Goal: Navigation & Orientation: Find specific page/section

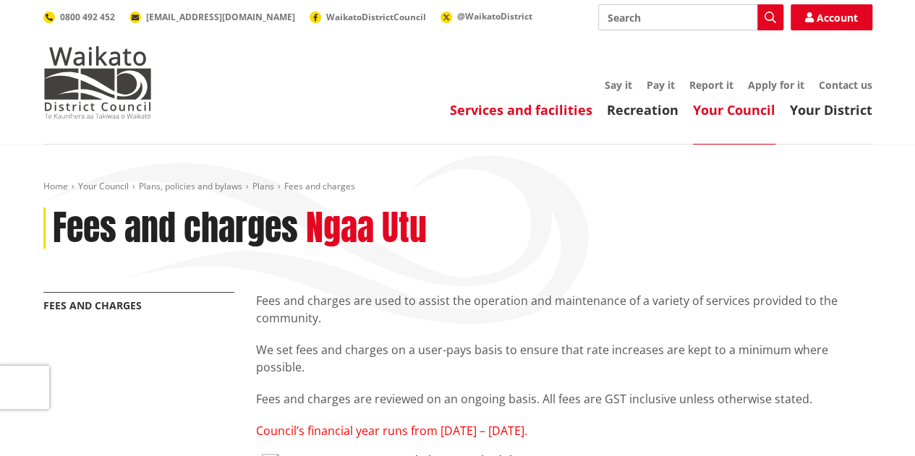
click at [501, 116] on link "Services and facilities" at bounding box center [521, 109] width 142 height 17
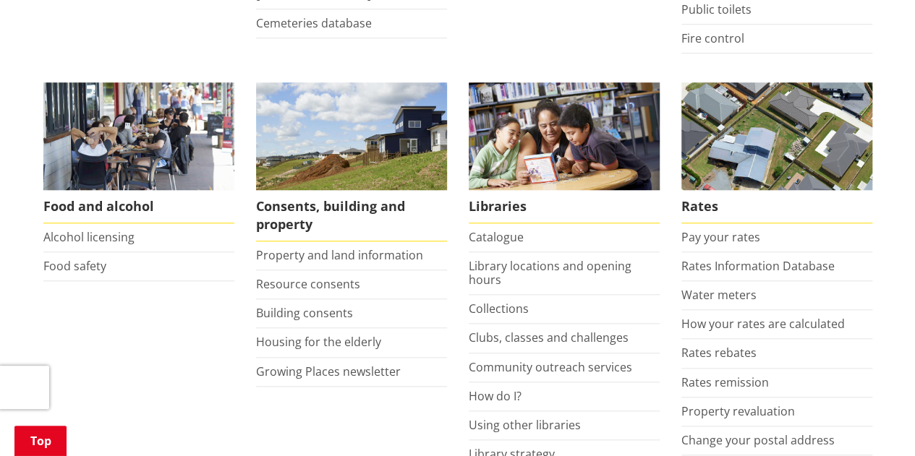
scroll to position [579, 0]
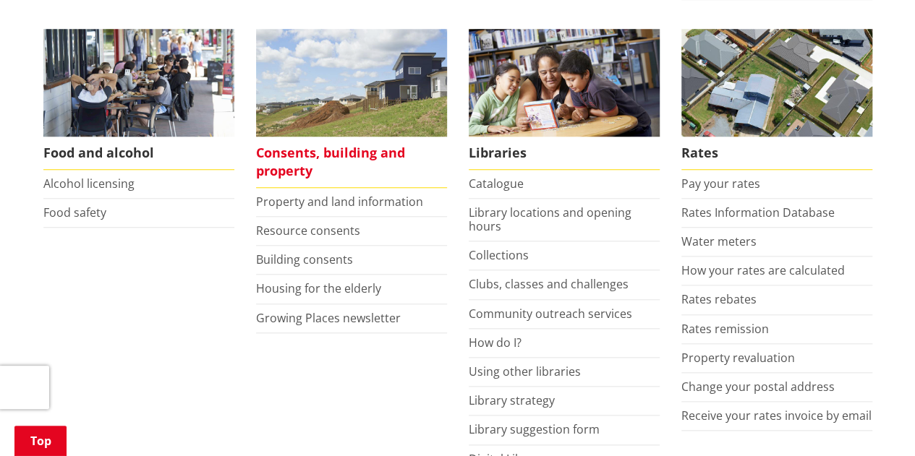
click at [304, 156] on span "Consents, building and property" at bounding box center [351, 162] width 191 height 51
